Goal: Task Accomplishment & Management: Manage account settings

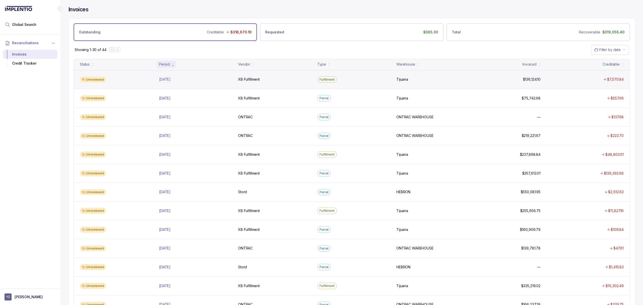
click at [172, 80] on p "[DATE]" at bounding box center [165, 80] width 14 height 6
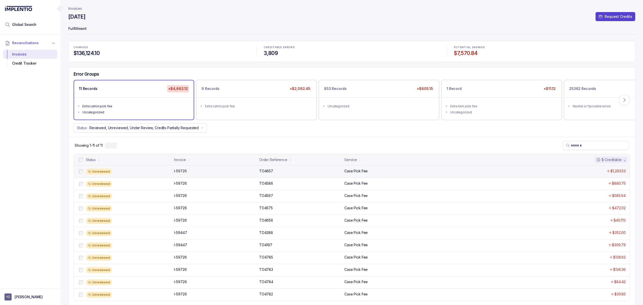
click at [180, 172] on p "I-59726" at bounding box center [180, 171] width 15 height 6
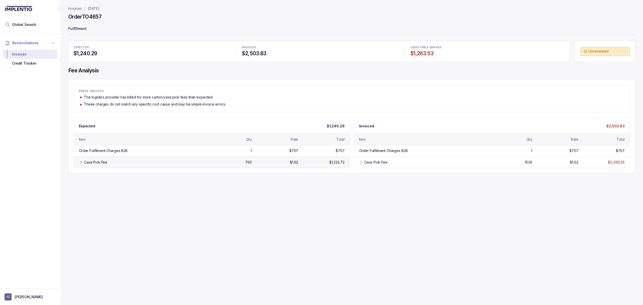
click at [122, 162] on div "Case Pick Fee" at bounding box center [145, 162] width 122 height 5
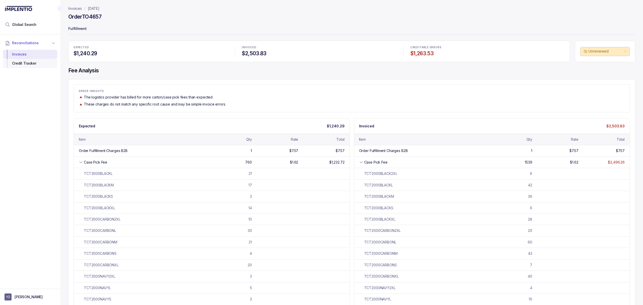
click at [24, 67] on div "Credit Tracker" at bounding box center [30, 63] width 46 height 9
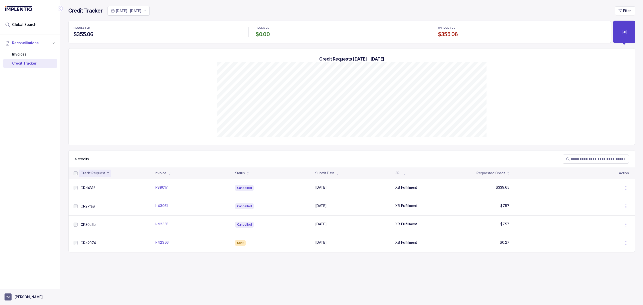
click at [20, 294] on button "YZ [PERSON_NAME]" at bounding box center [30, 296] width 51 height 7
click at [21, 288] on p "Logout" at bounding box center [33, 285] width 42 height 5
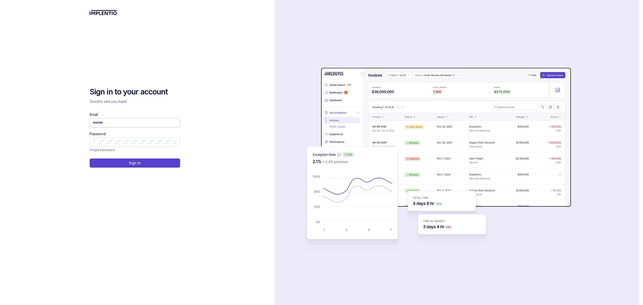
click at [108, 124] on input "Email" at bounding box center [135, 122] width 84 height 5
type input "**********"
